Goal: Task Accomplishment & Management: Use online tool/utility

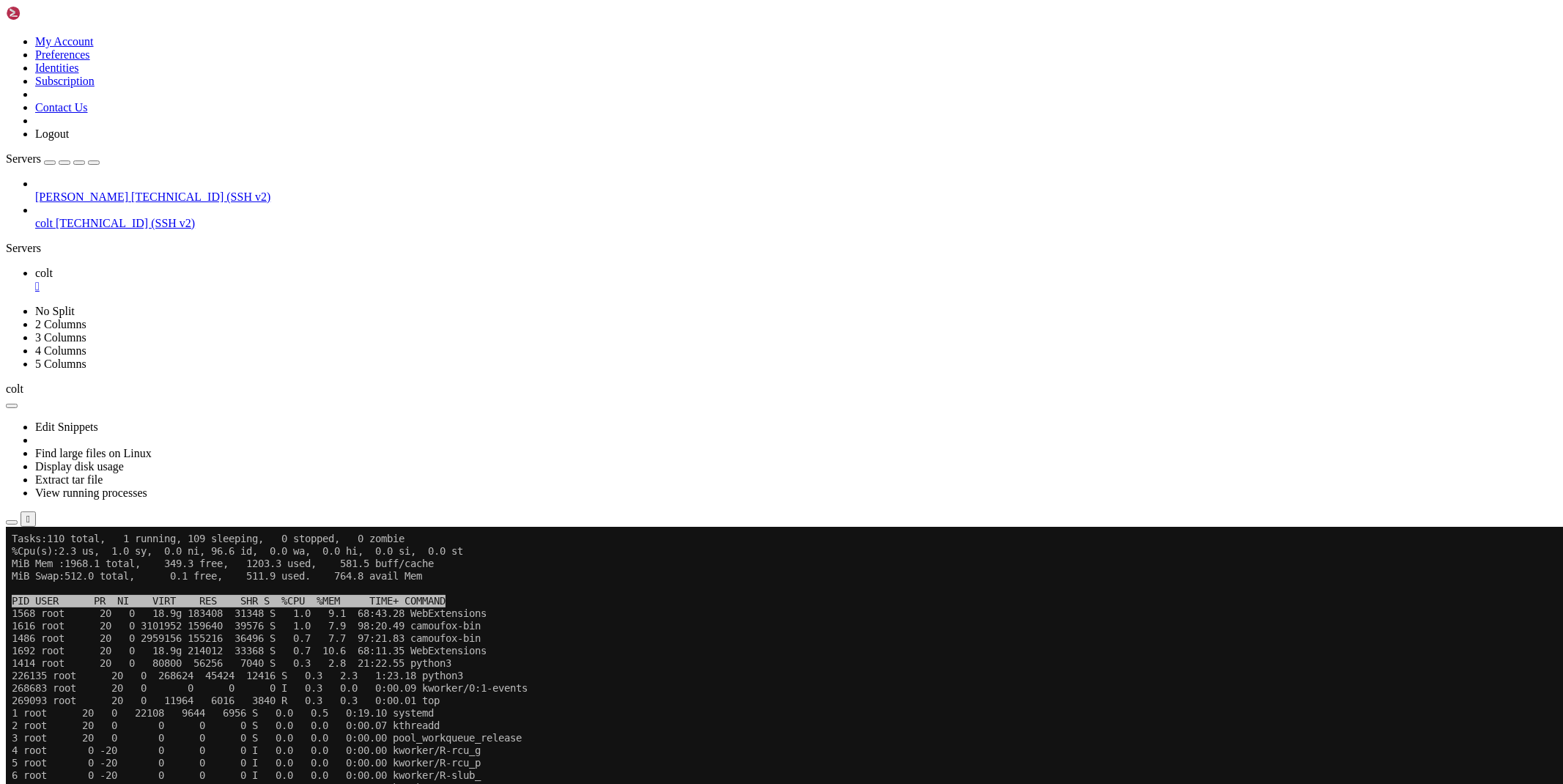
scroll to position [5, 0]
click at [239, 280] on div "" at bounding box center [797, 287] width 1522 height 14
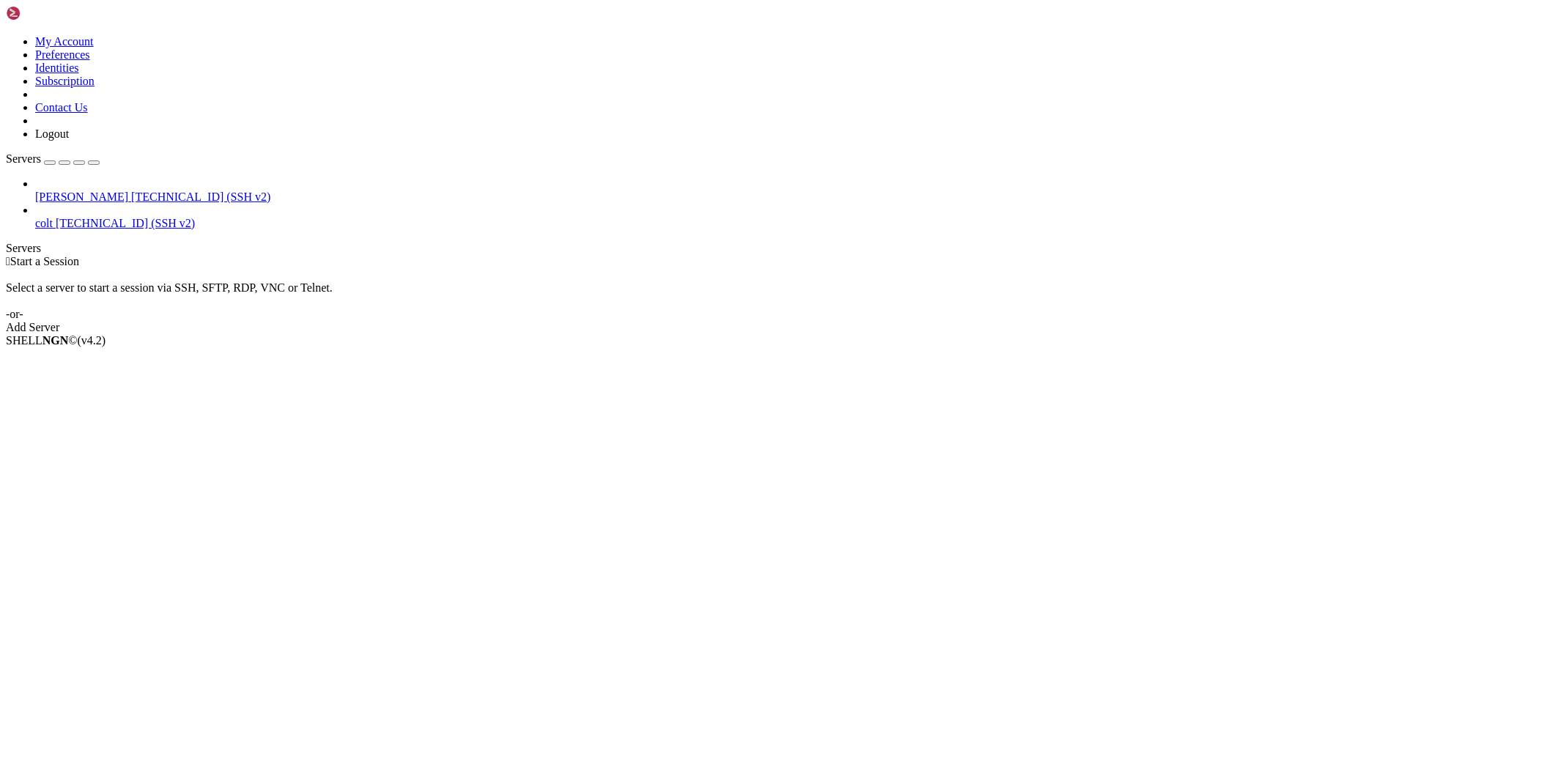
click at [63, 190] on span "[PERSON_NAME]" at bounding box center [82, 196] width 93 height 13
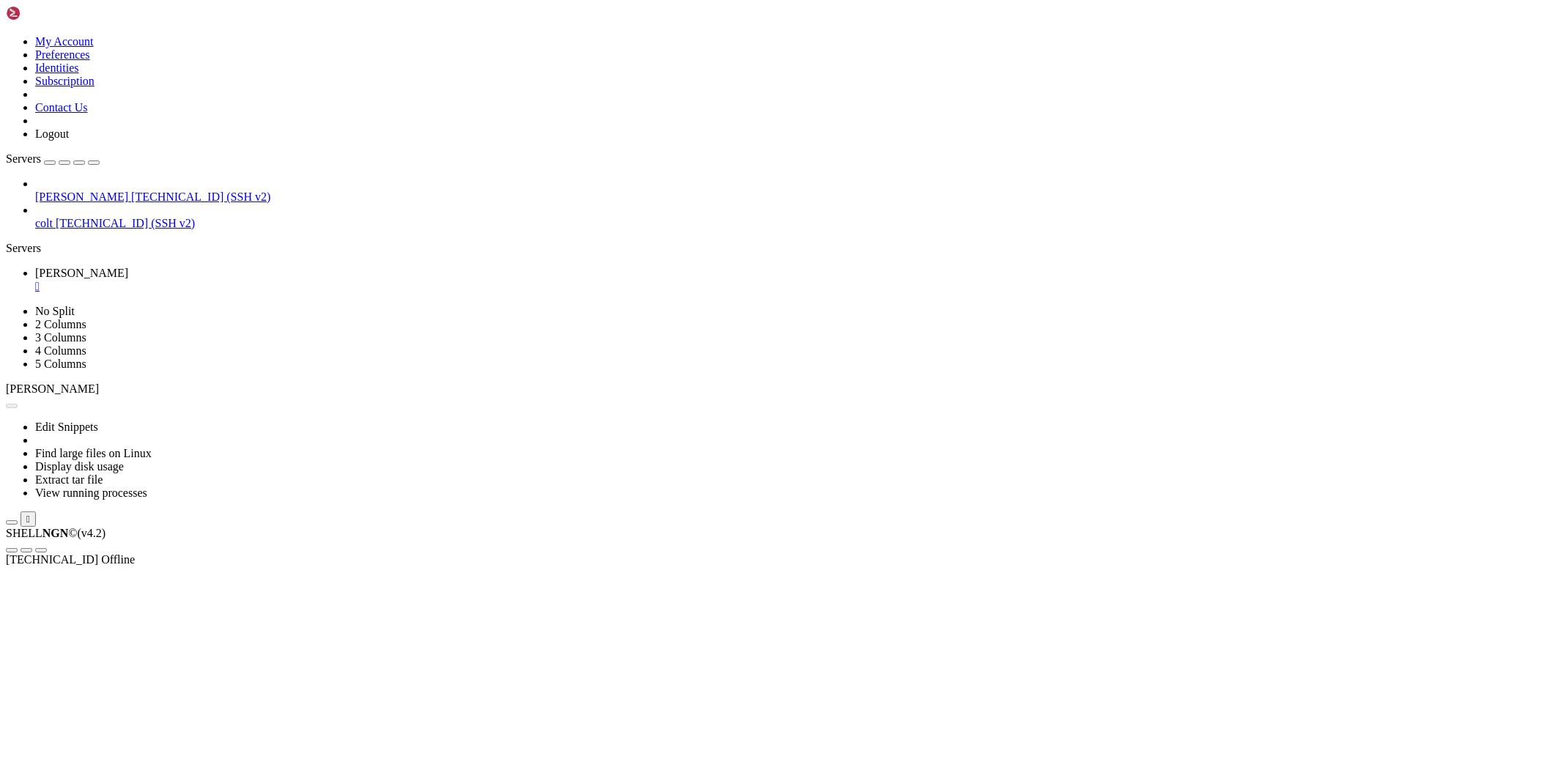
scroll to position [0, 0]
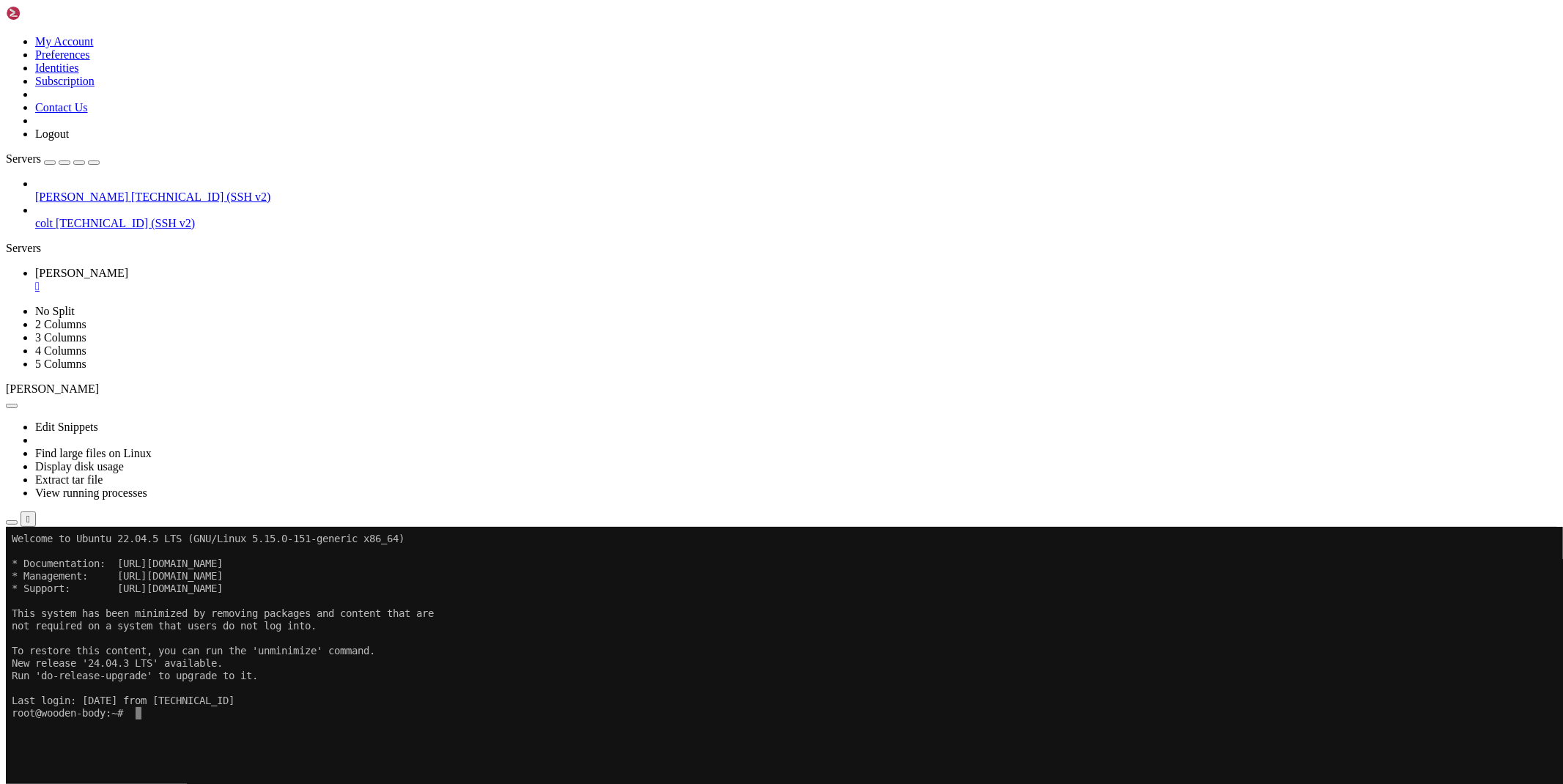
click at [12, 523] on icon "button" at bounding box center [12, 523] width 0 height 0
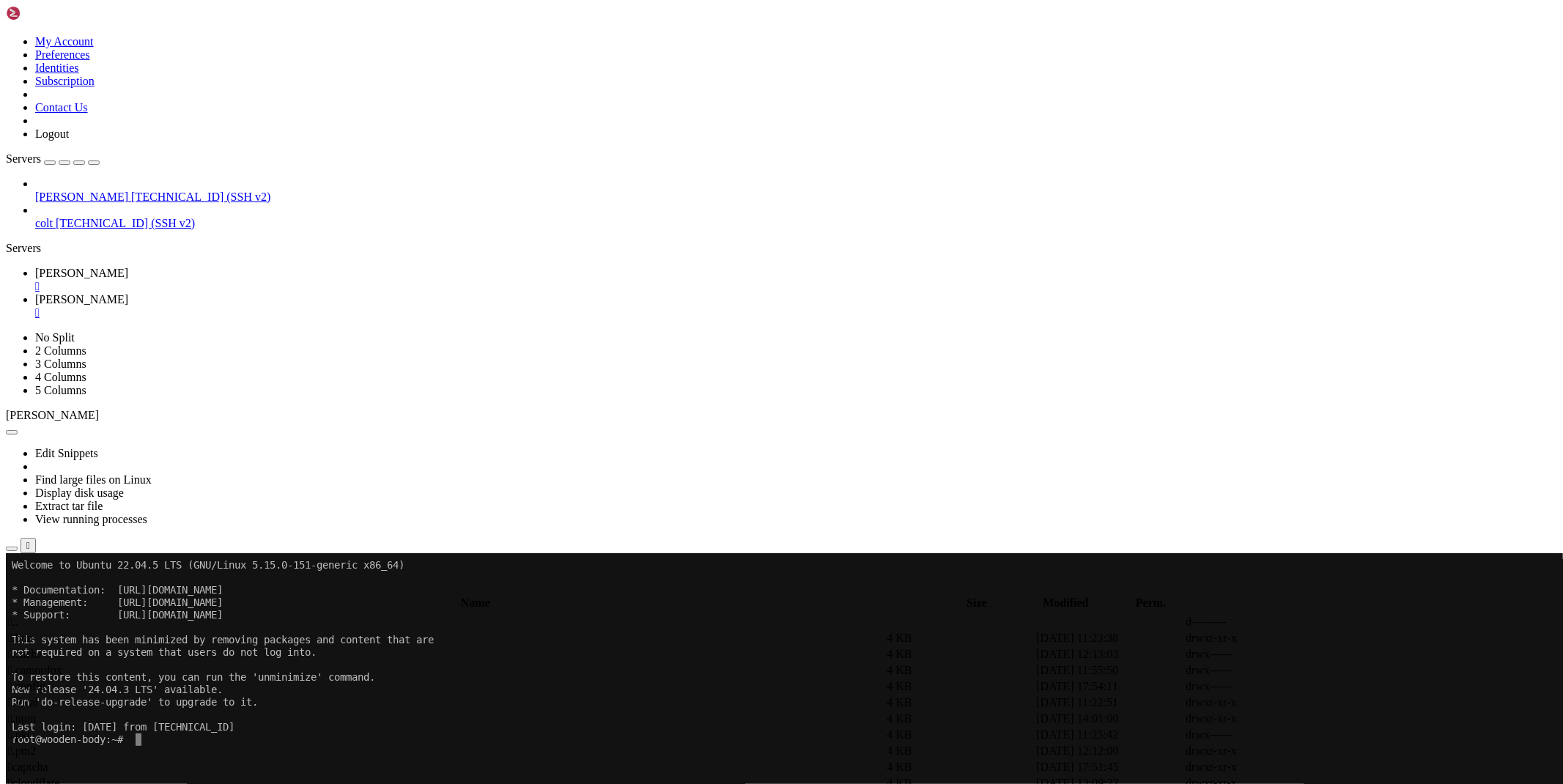
type input "/root/ryx"
click at [1343, 671] on icon at bounding box center [1343, 671] width 0 height 0
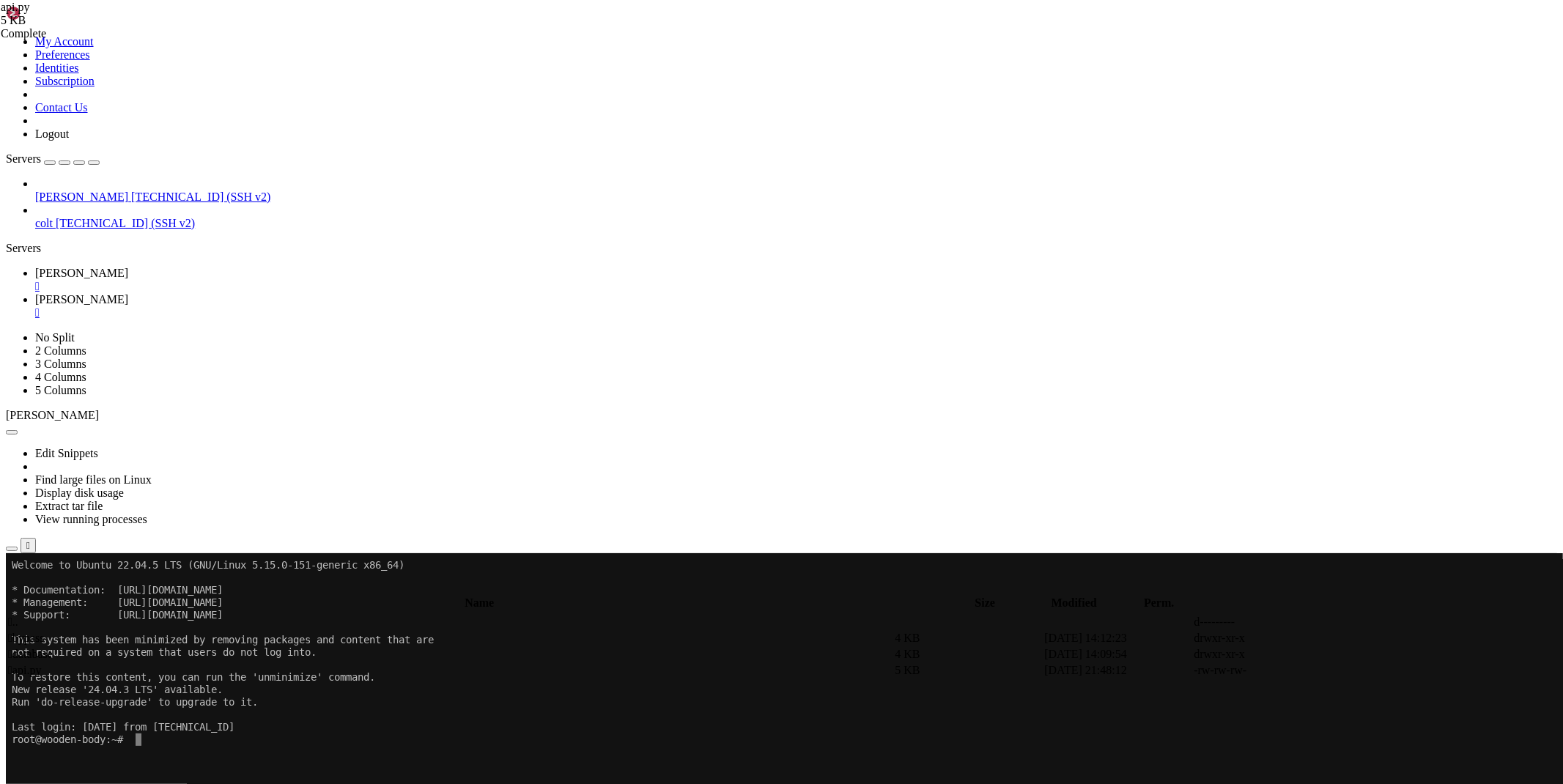
paste textarea
type textarea "[DOMAIN_NAME](run())"
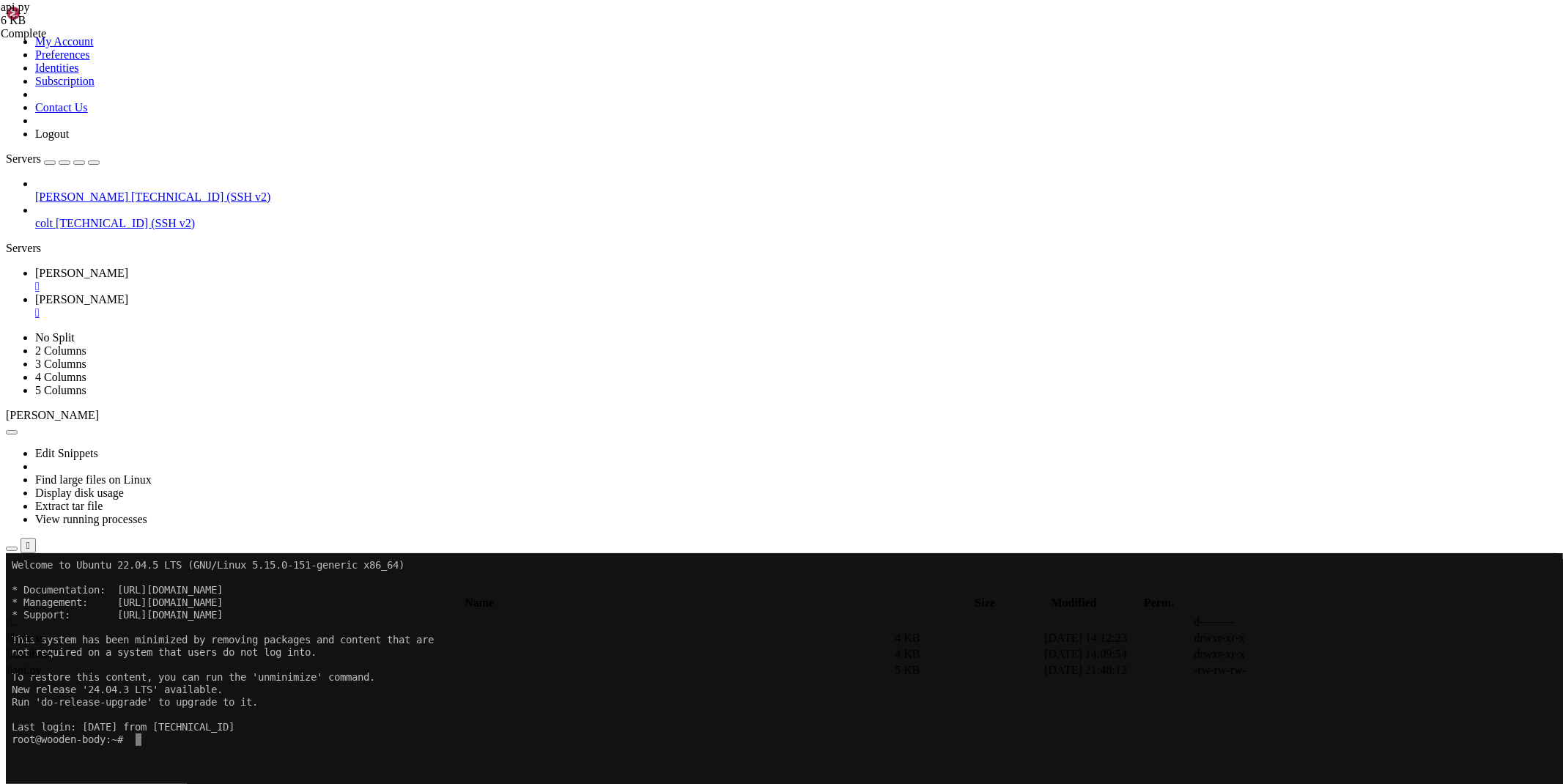
click at [13, 632] on span "" at bounding box center [10, 638] width 4 height 13
type input "/root/ryx/bypass"
click at [220, 266] on link "[PERSON_NAME] " at bounding box center [797, 279] width 1522 height 26
click at [244, 280] on div "" at bounding box center [797, 287] width 1522 height 14
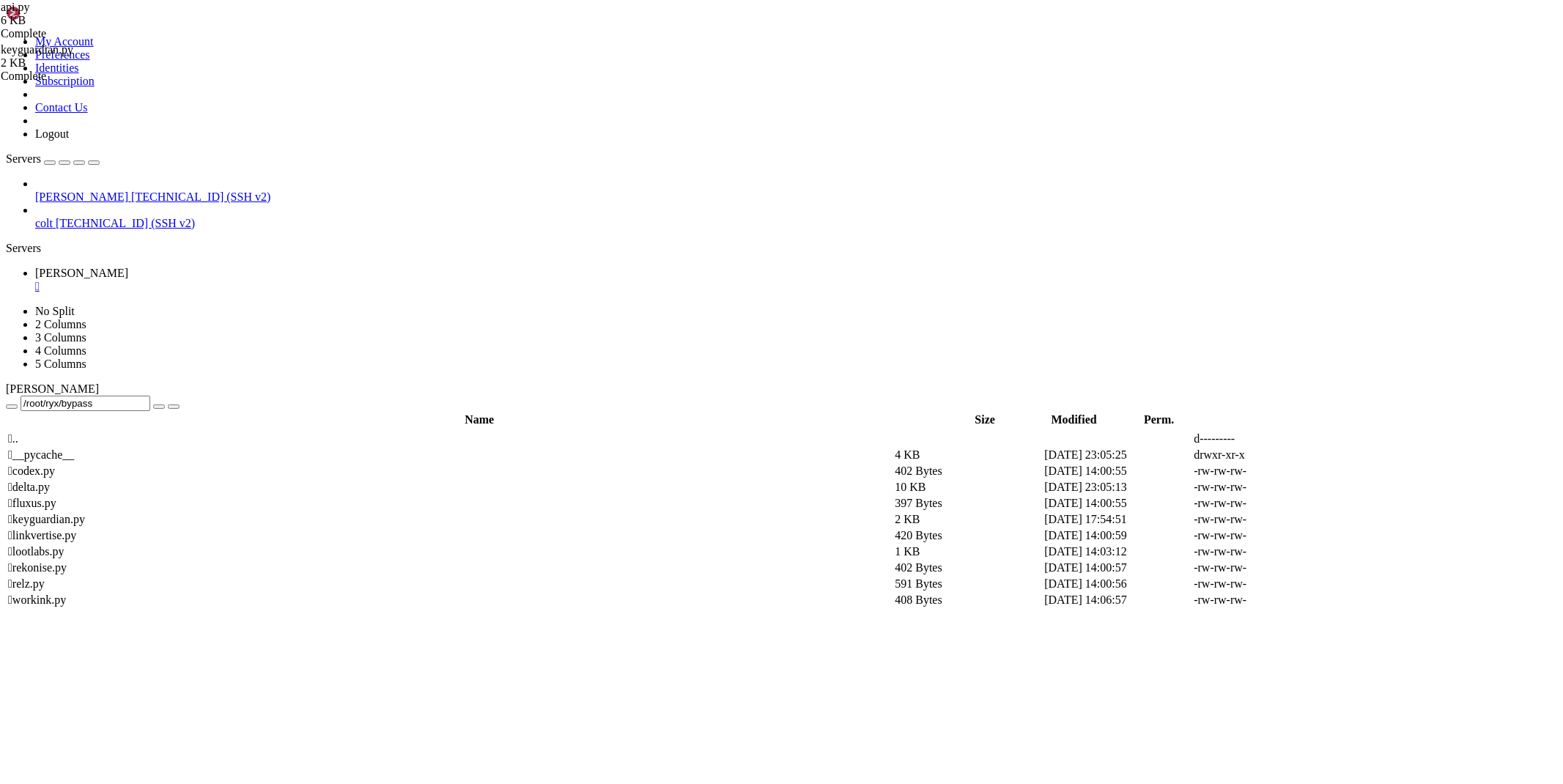
click at [246, 280] on div "" at bounding box center [797, 287] width 1522 height 14
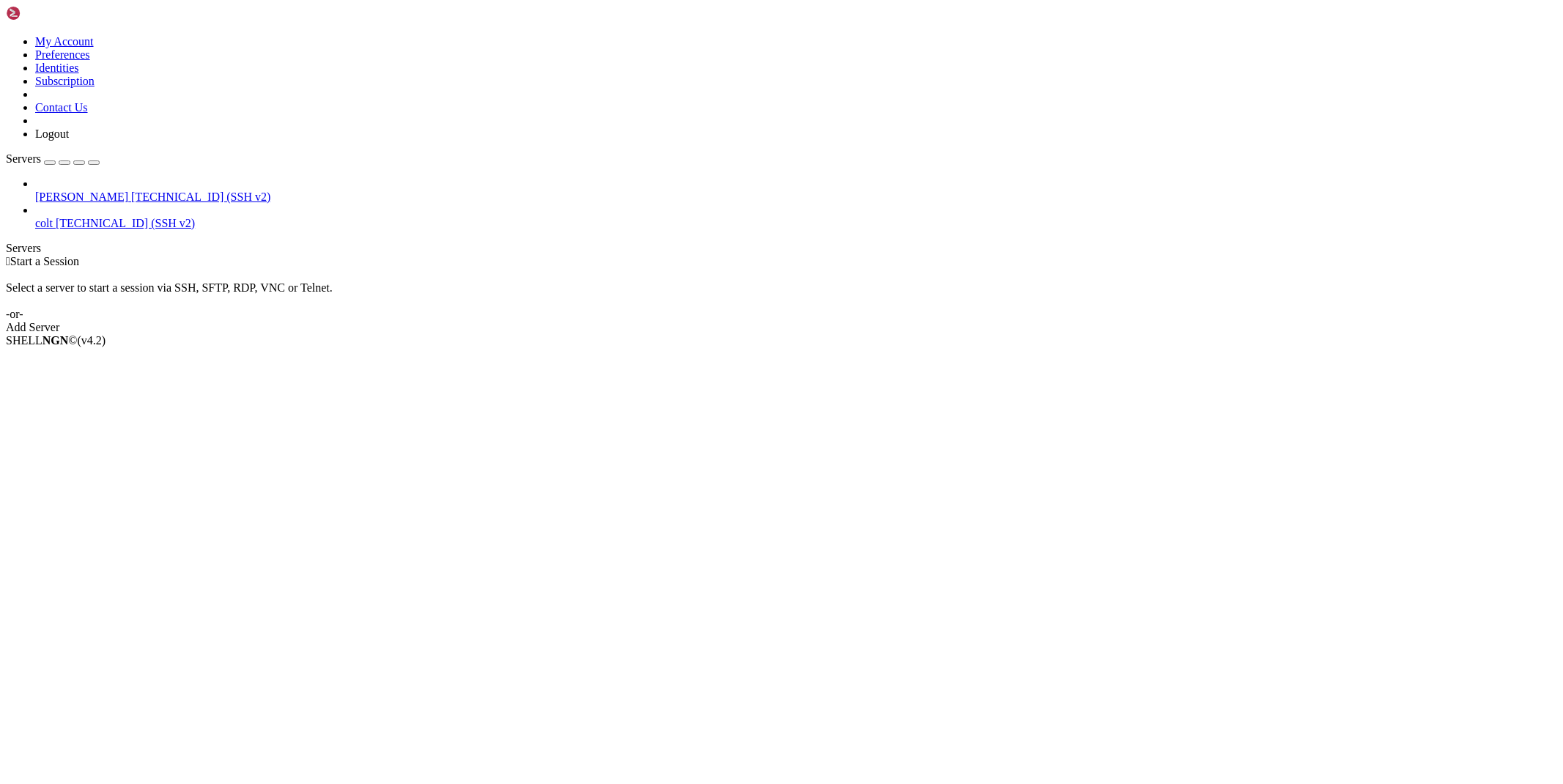
click at [56, 217] on span "[TECHNICAL_ID] (SSH v2)" at bounding box center [125, 222] width 140 height 13
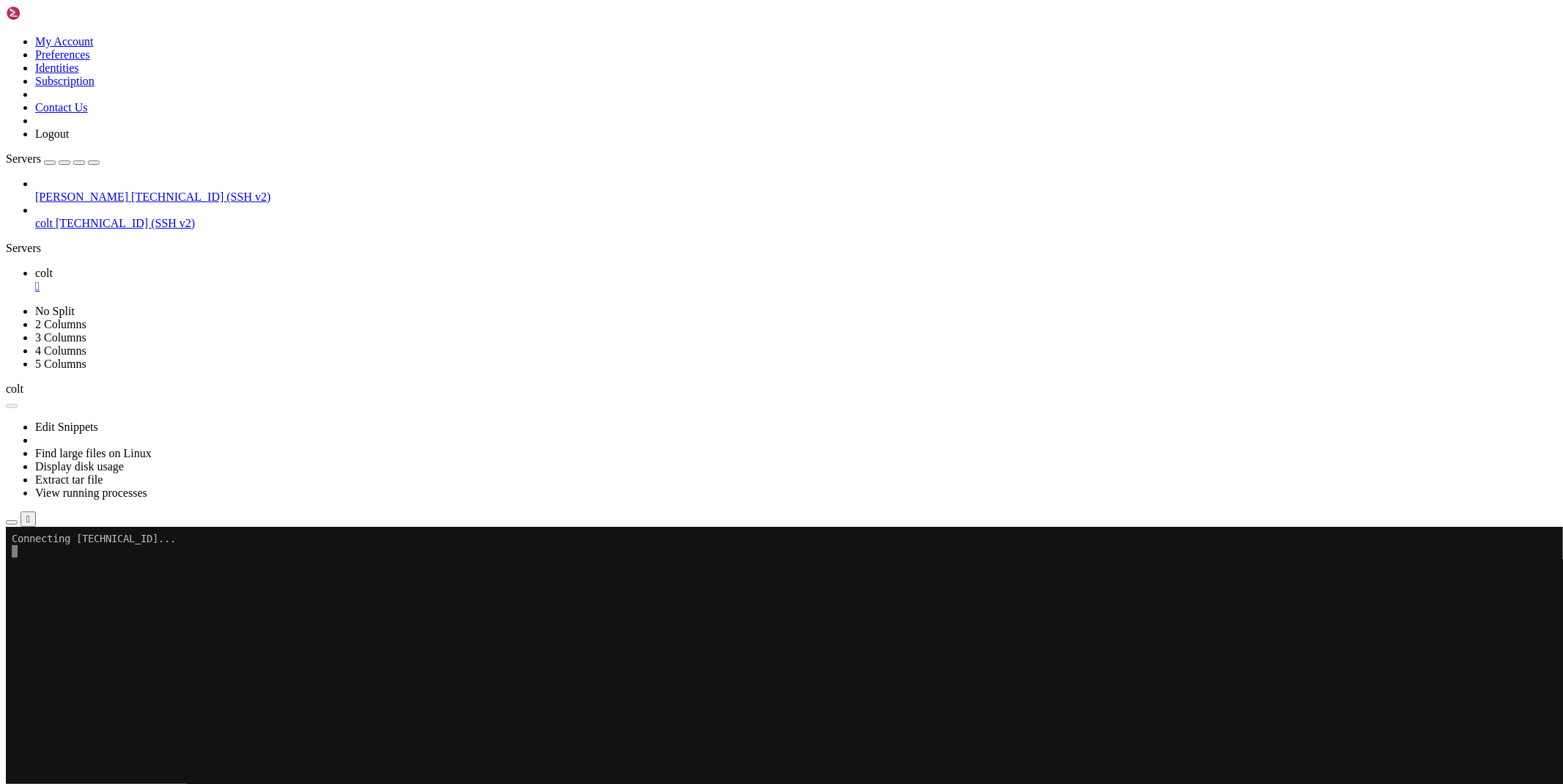
scroll to position [0, 0]
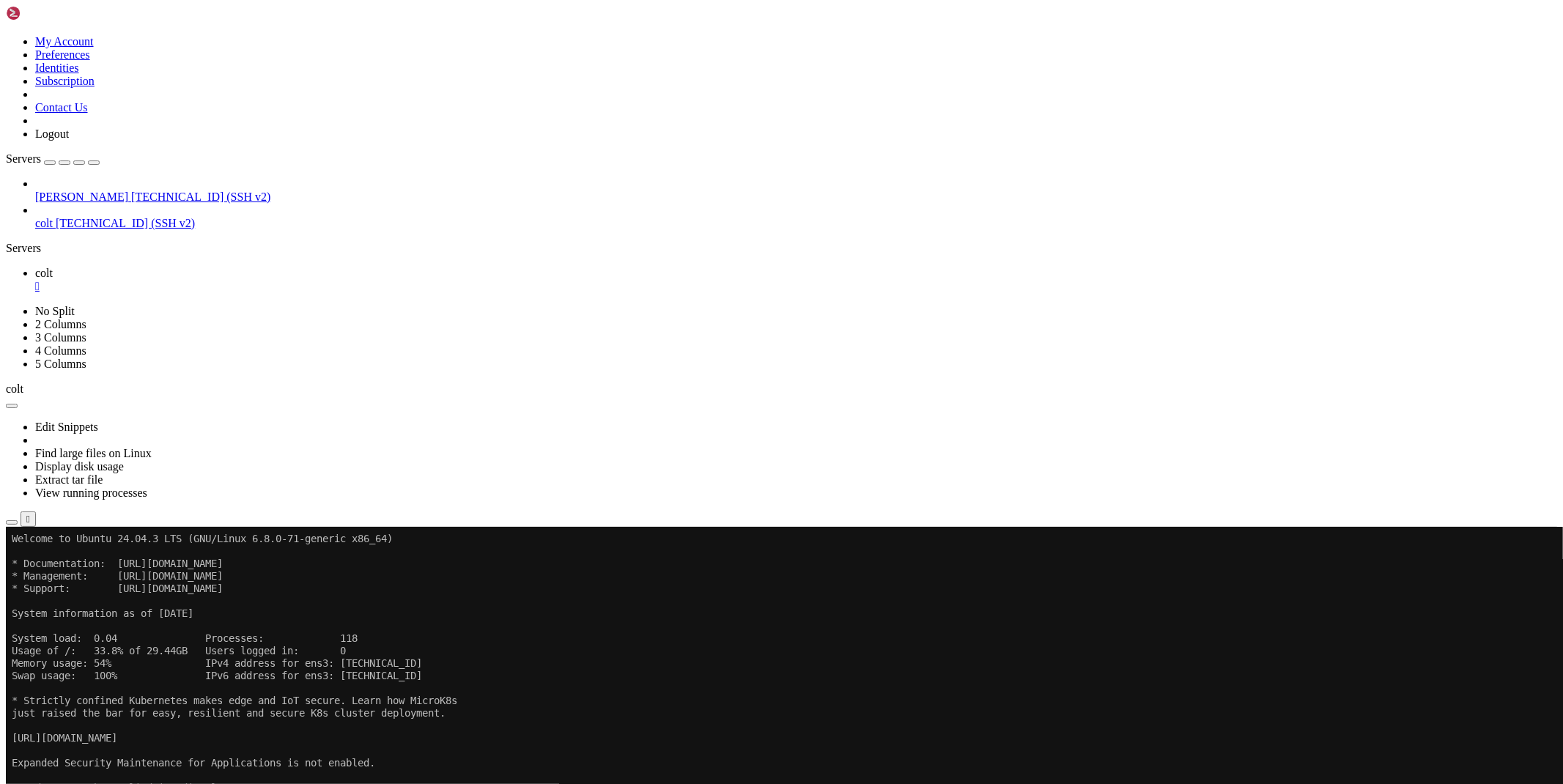
click at [12, 523] on icon "button" at bounding box center [12, 523] width 0 height 0
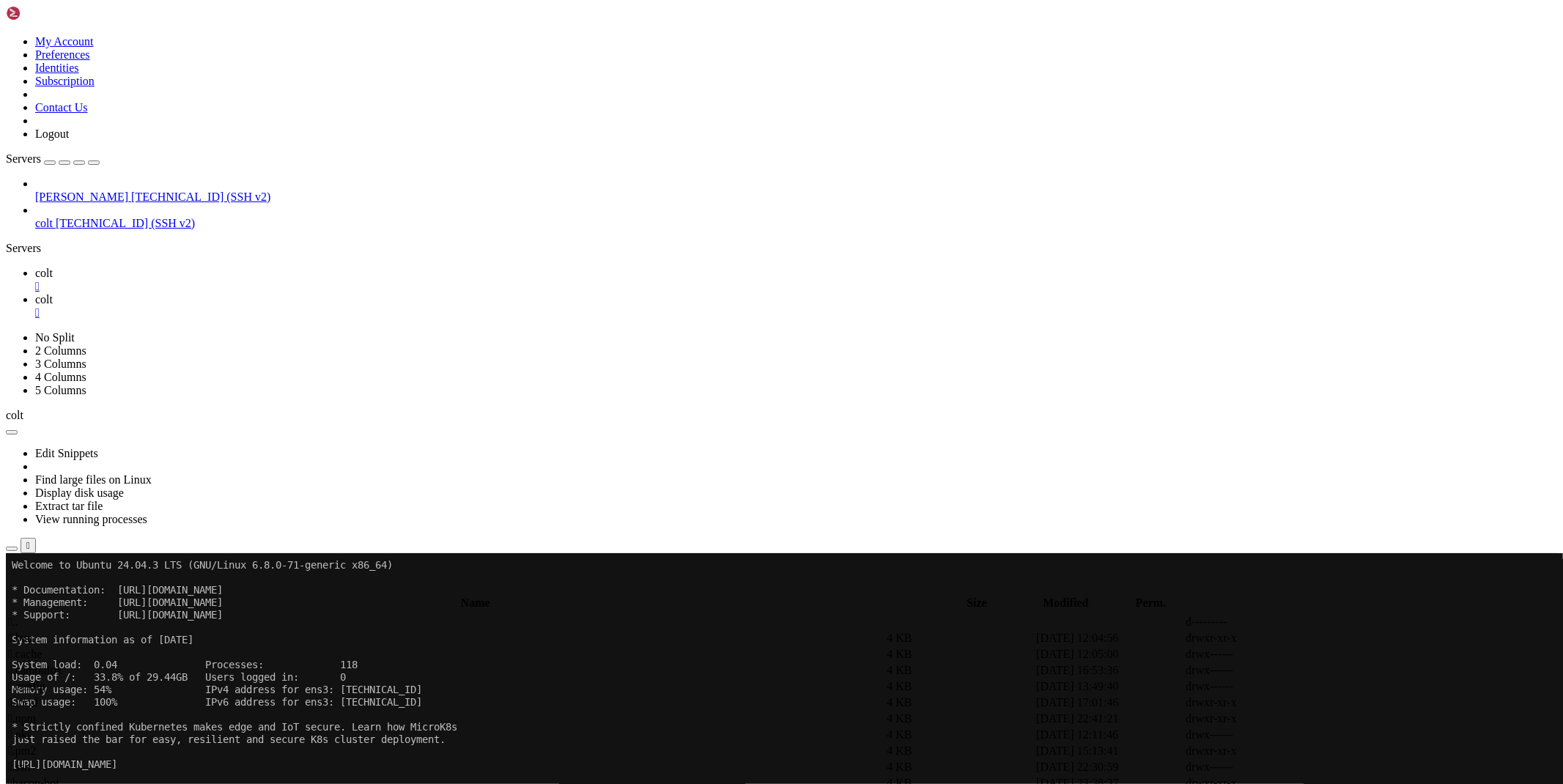
click at [59, 777] on span " bacon-bot" at bounding box center [34, 783] width 52 height 13
type input "/root/bacon-bot"
click at [1343, 655] on icon at bounding box center [1343, 655] width 0 height 0
drag, startPoint x: 1381, startPoint y: 181, endPoint x: 1382, endPoint y: 190, distance: 9.1
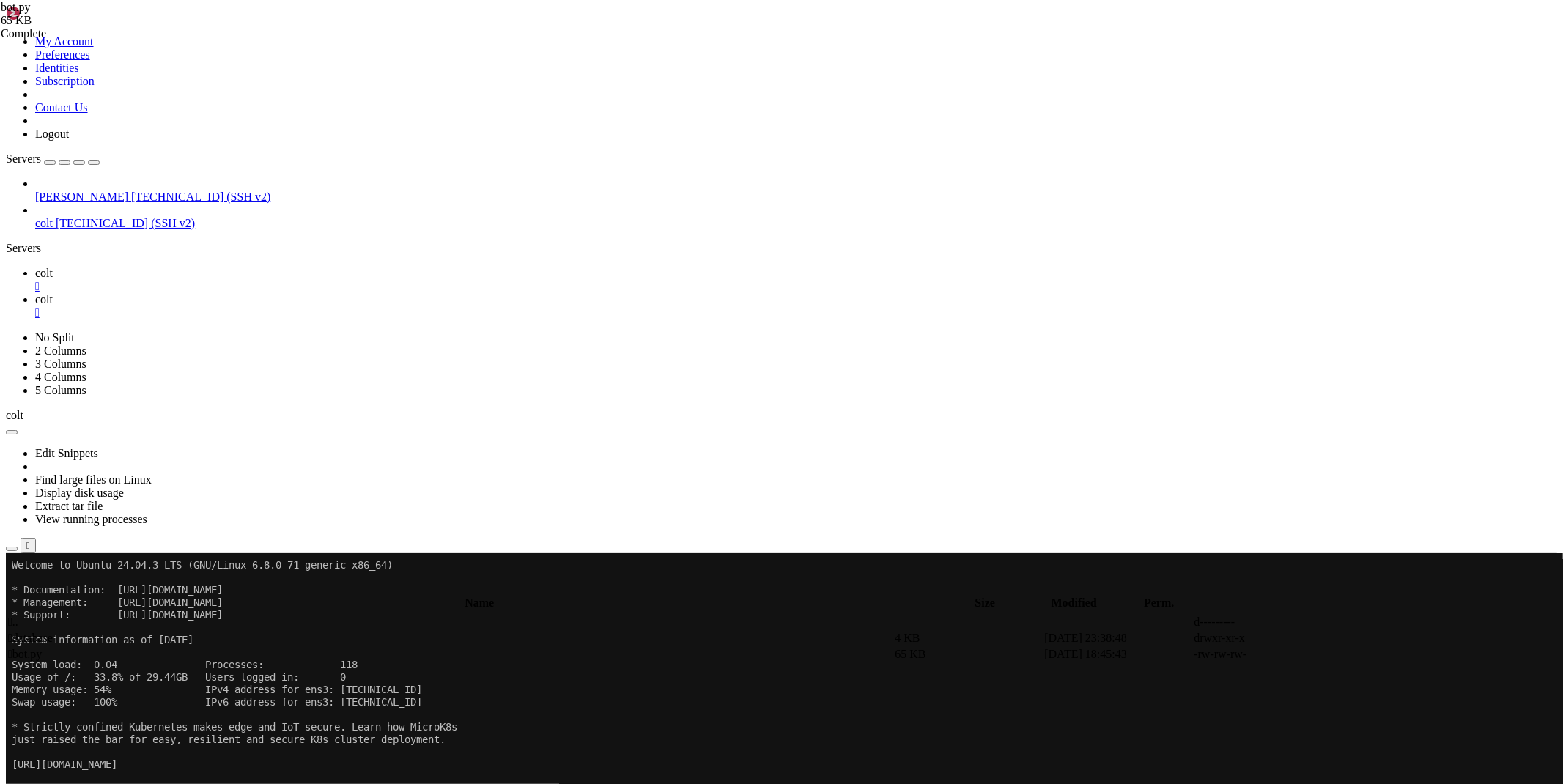
type textarea "bot.infinity_polling()"
type textarea "users = '/root/bacon-bot/database/users.json'"
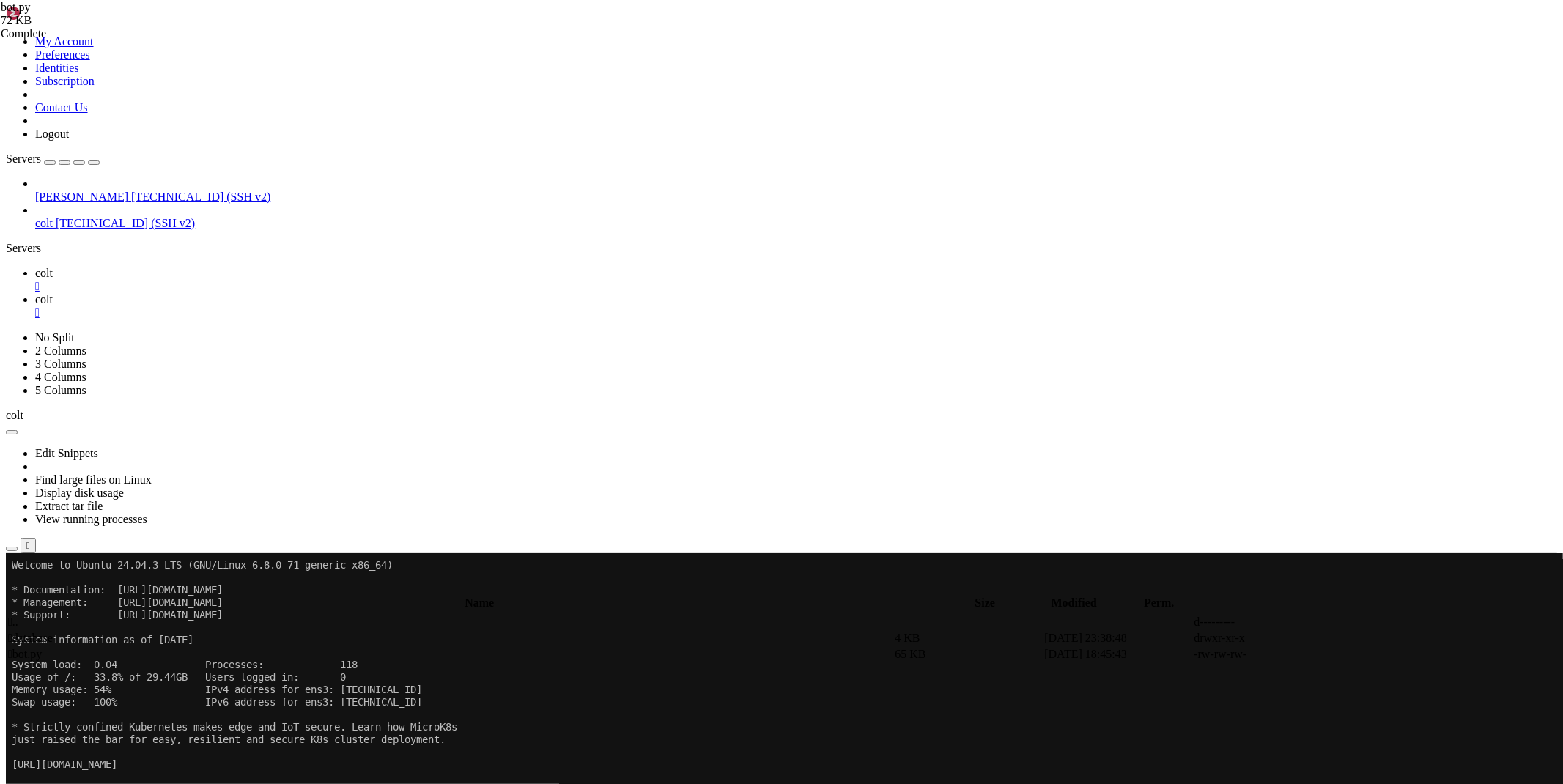
click at [52, 266] on span "colt" at bounding box center [44, 272] width 18 height 13
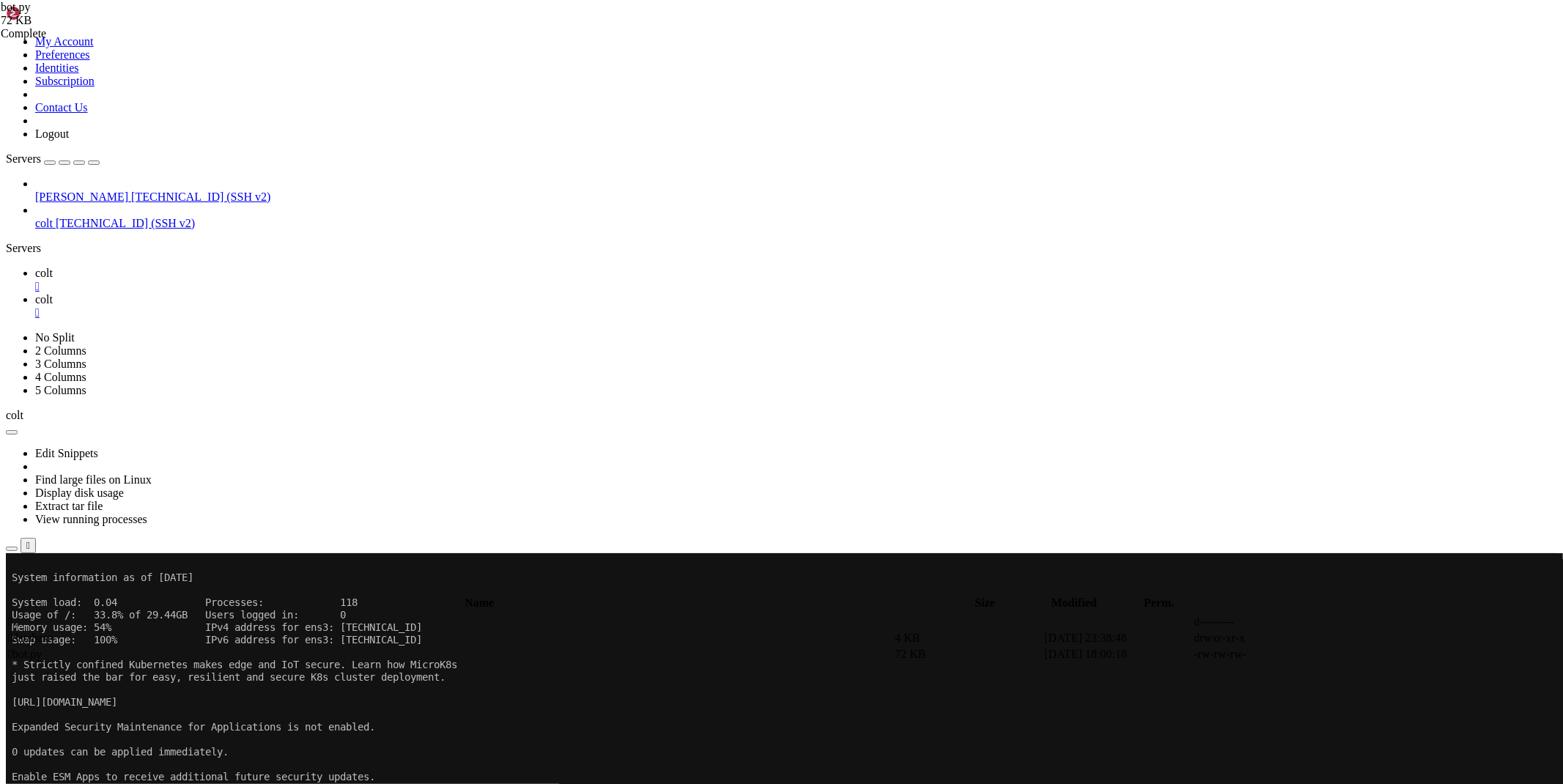
scroll to position [63, 0]
click at [52, 293] on span "colt" at bounding box center [44, 299] width 18 height 13
click at [52, 632] on span " database" at bounding box center [30, 638] width 45 height 13
type input "/root/bacon-bot/database"
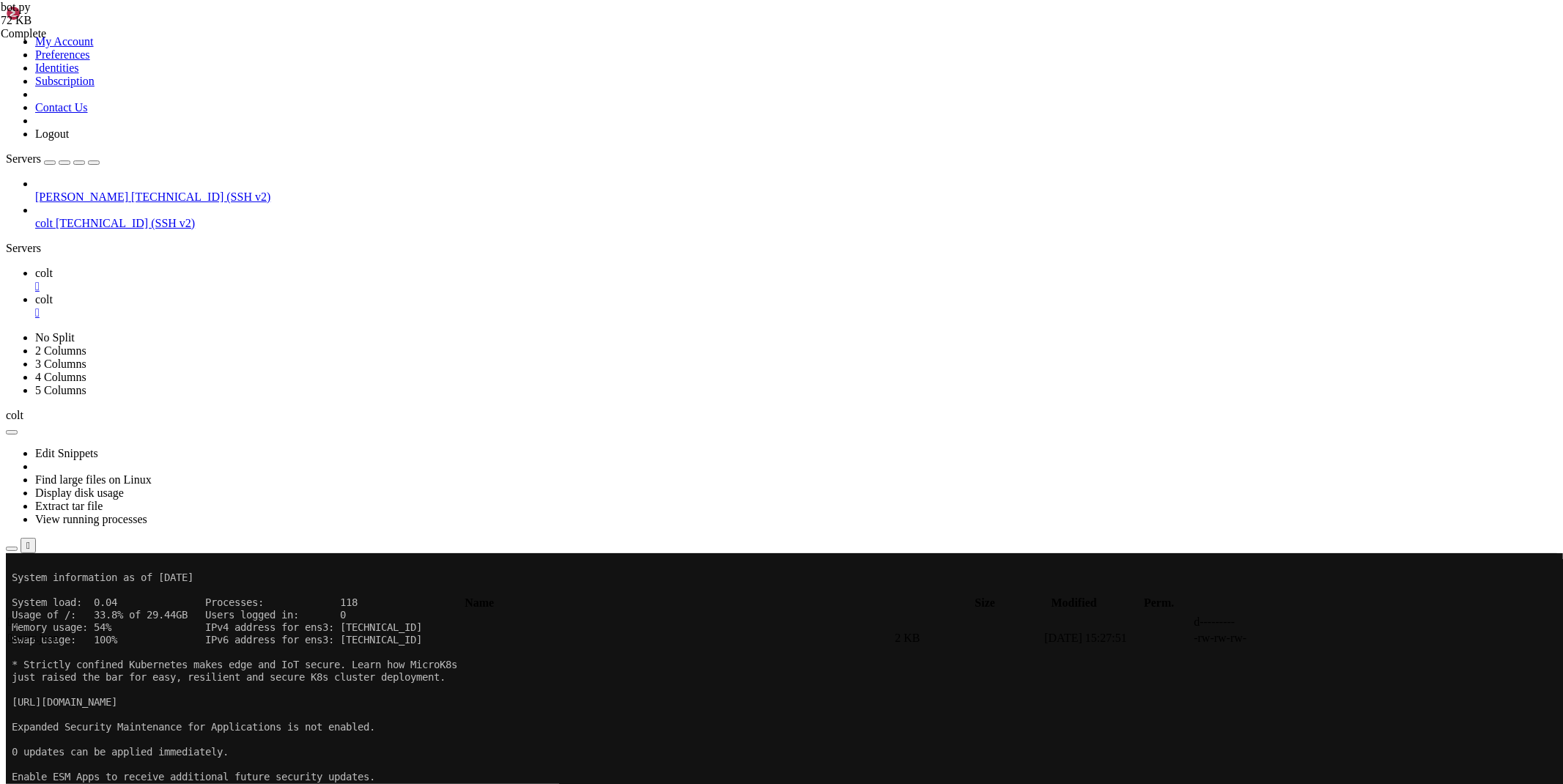
click at [1343, 639] on link at bounding box center [1343, 639] width 0 height 0
click at [275, 615] on td " .." at bounding box center [450, 622] width 886 height 14
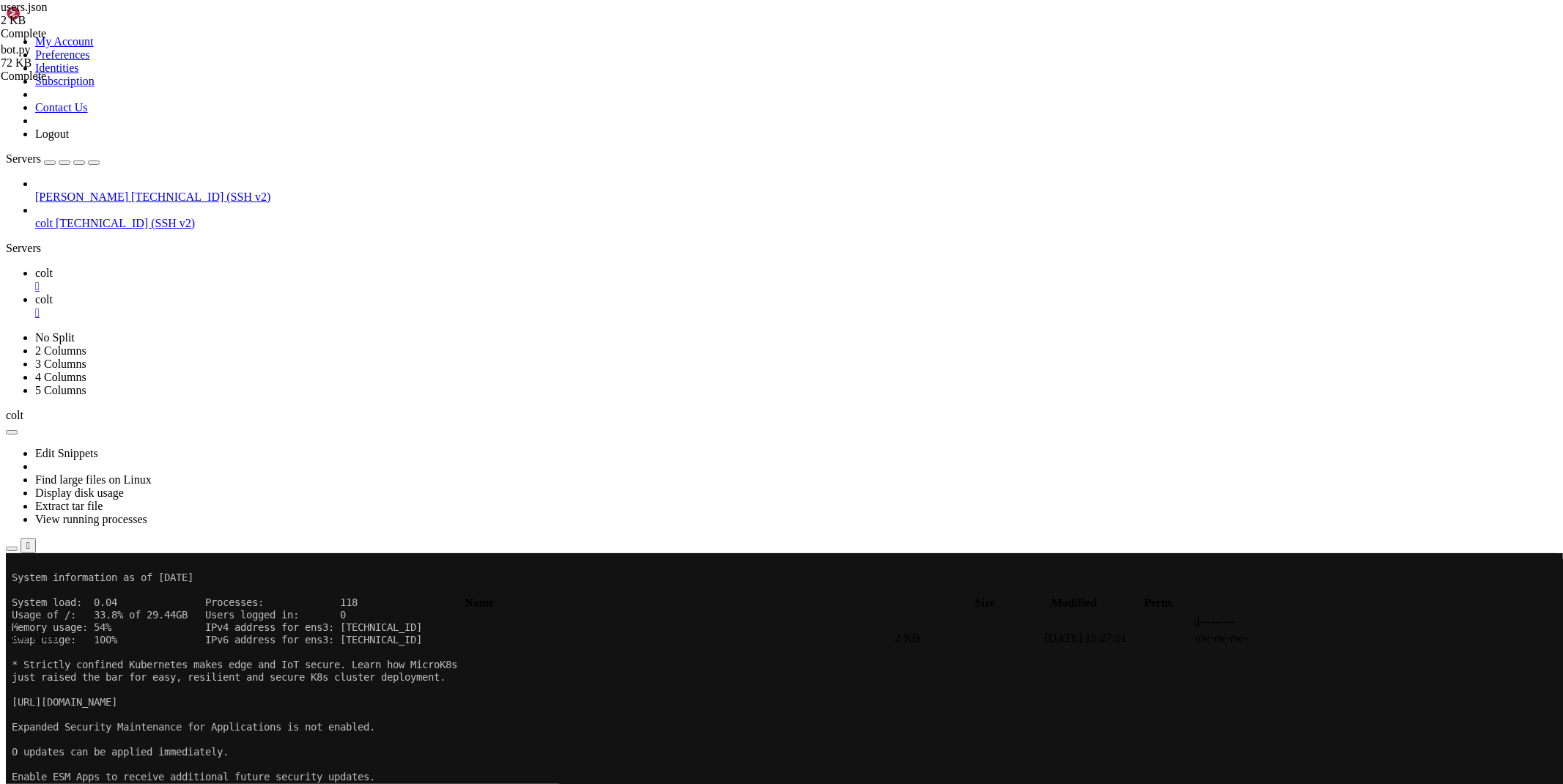
click at [275, 615] on td " .." at bounding box center [450, 622] width 886 height 14
type input "/root/bacon-bot"
click at [1343, 655] on link at bounding box center [1343, 655] width 0 height 0
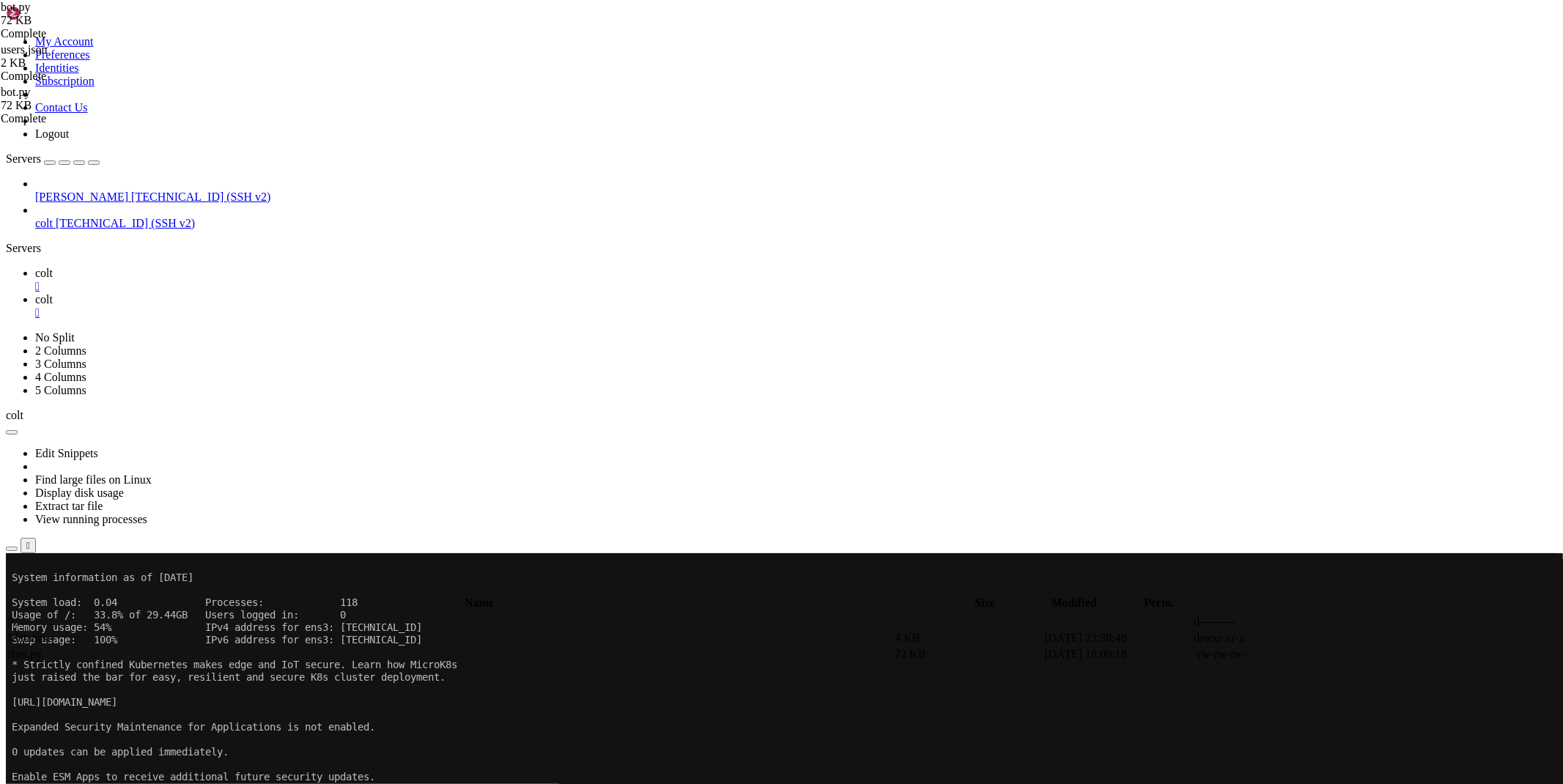
paste textarea
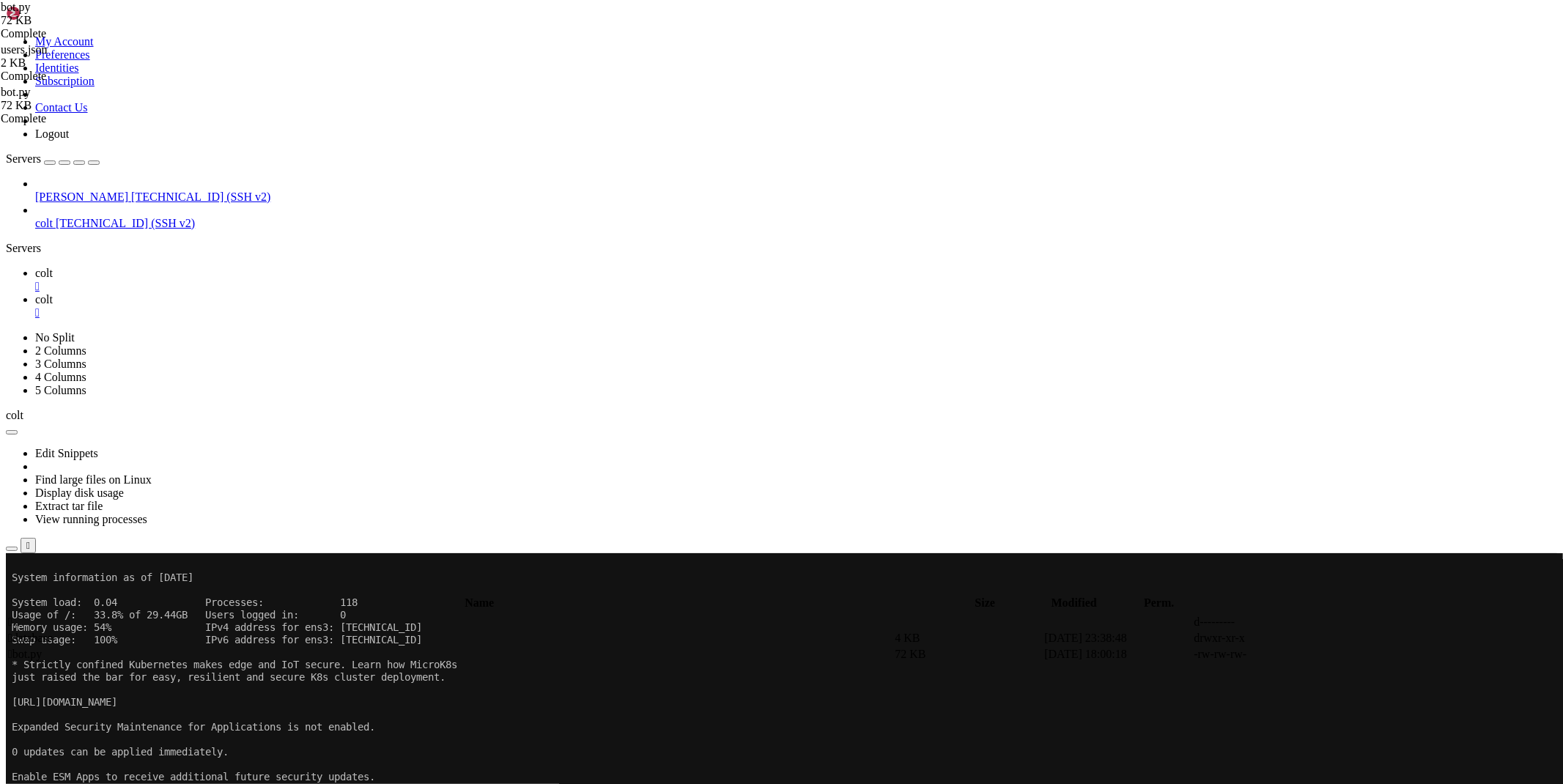
scroll to position [0, 1]
type textarea "users = '/root/bacon-bot/database/users.json'"
click at [211, 266] on link "colt " at bounding box center [797, 279] width 1522 height 26
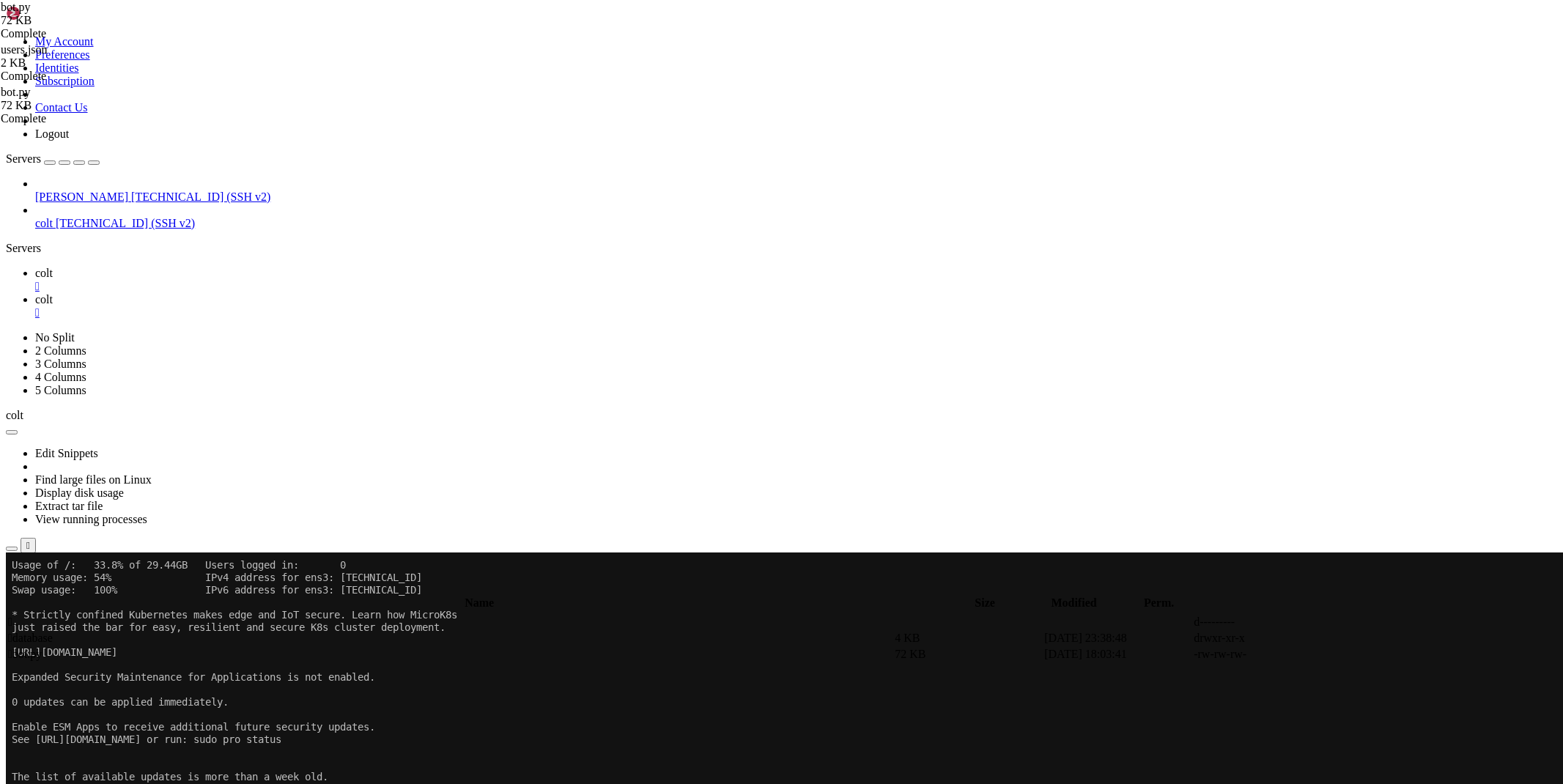
scroll to position [200, 0]
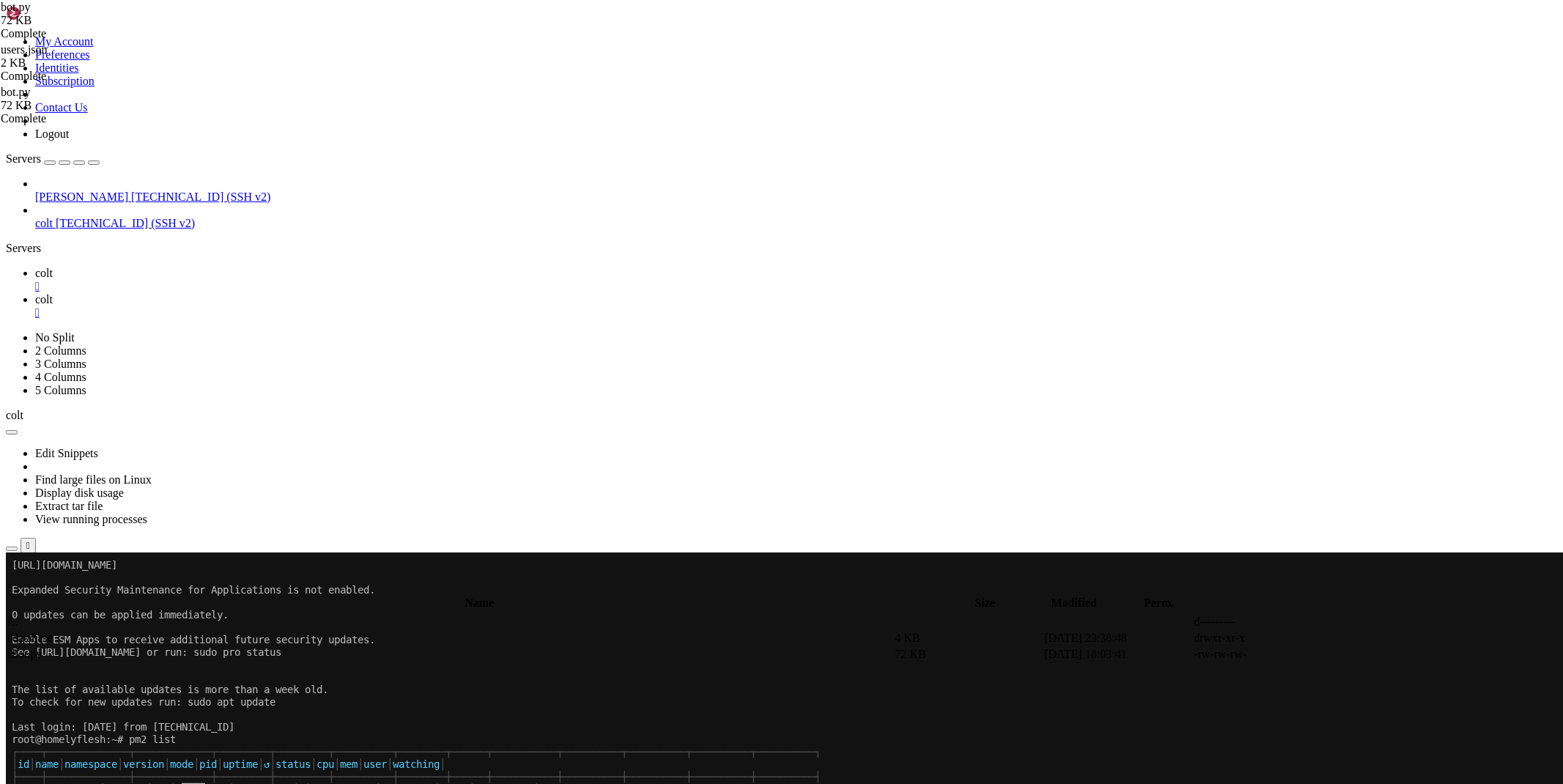
click at [52, 293] on span "colt" at bounding box center [44, 299] width 18 height 13
click at [308, 631] on td " database" at bounding box center [450, 638] width 886 height 14
type input "/root/bacon-bot/database"
click at [1372, 631] on td at bounding box center [1416, 638] width 148 height 14
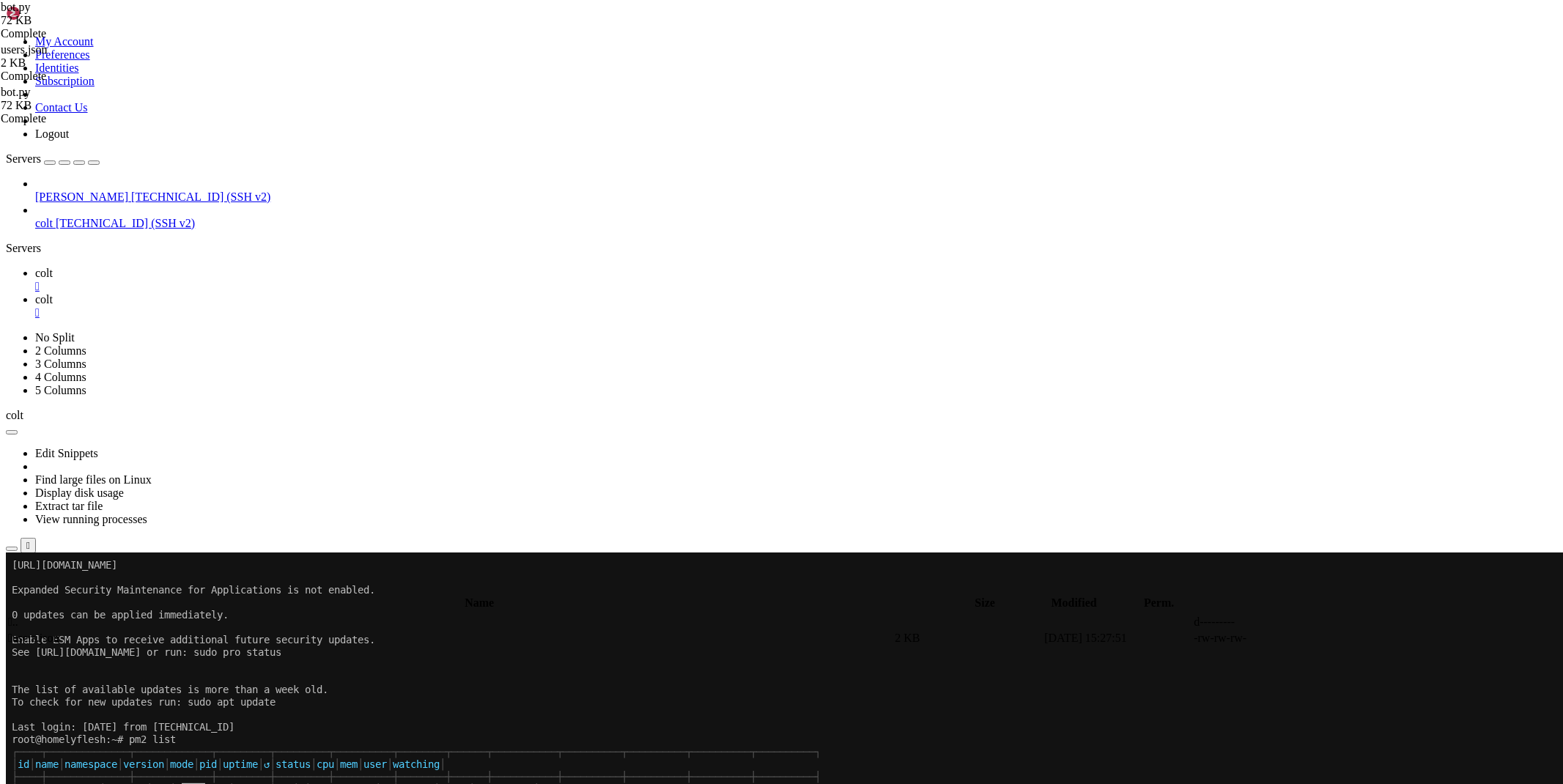
click at [1343, 639] on icon at bounding box center [1343, 639] width 0 height 0
